Goal: Find specific page/section: Find specific page/section

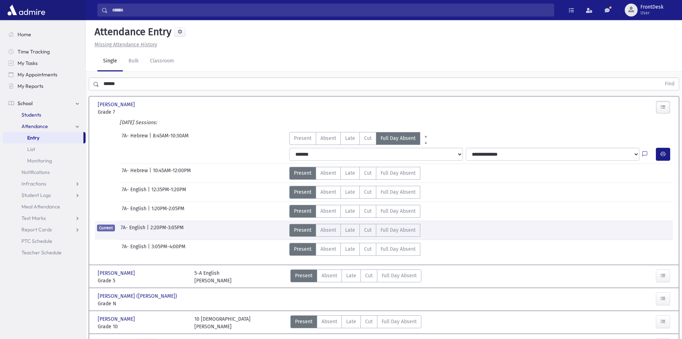
click at [40, 112] on span "Students" at bounding box center [31, 114] width 20 height 6
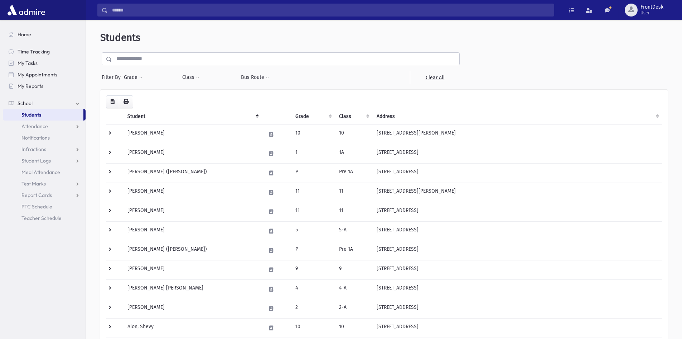
drag, startPoint x: 149, startPoint y: 57, endPoint x: 139, endPoint y: 57, distance: 10.1
click at [149, 57] on input "text" at bounding box center [285, 58] width 347 height 13
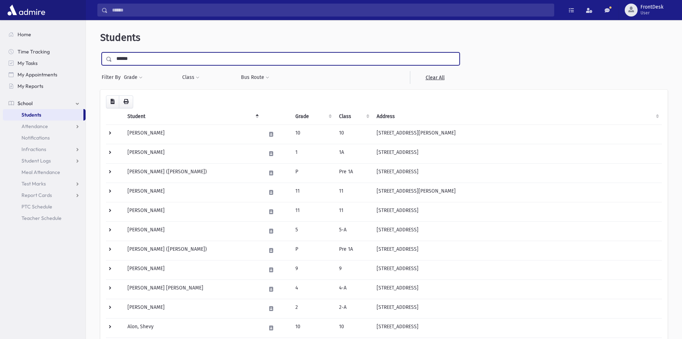
type input "******"
click at [100, 52] on input "submit" at bounding box center [110, 57] width 20 height 10
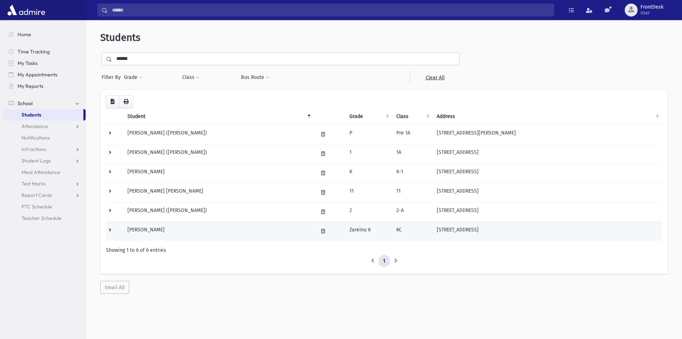
click at [116, 231] on td at bounding box center [114, 230] width 17 height 19
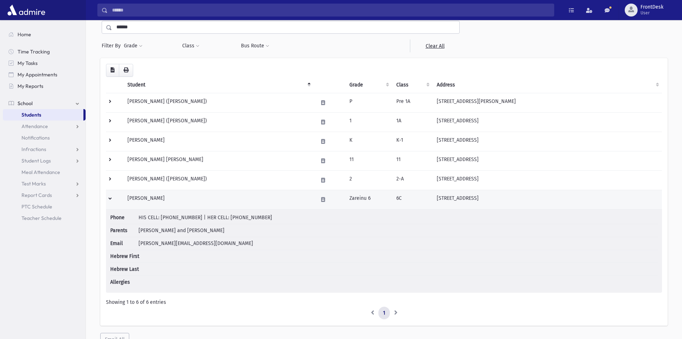
scroll to position [63, 0]
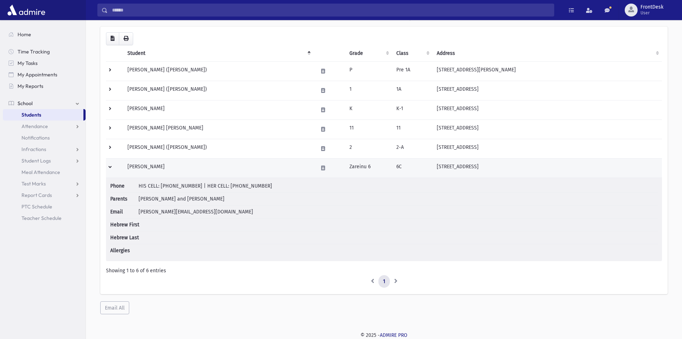
click at [107, 162] on td at bounding box center [114, 167] width 17 height 19
